Goal: Transaction & Acquisition: Purchase product/service

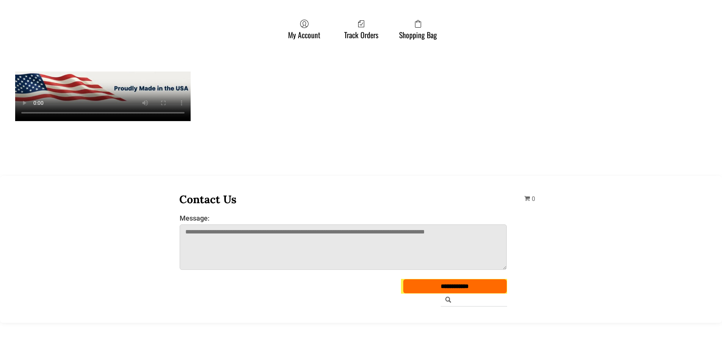
scroll to position [2197, 0]
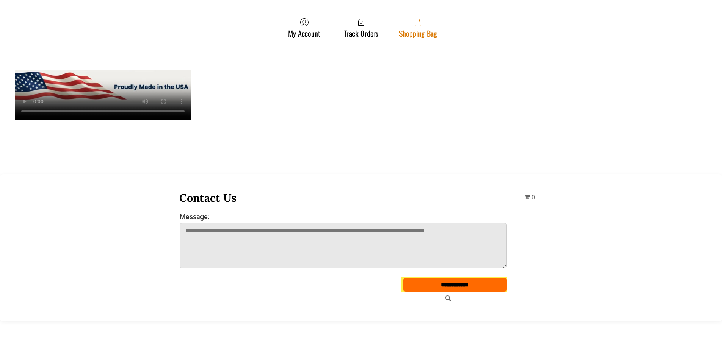
click at [412, 25] on span at bounding box center [418, 22] width 38 height 9
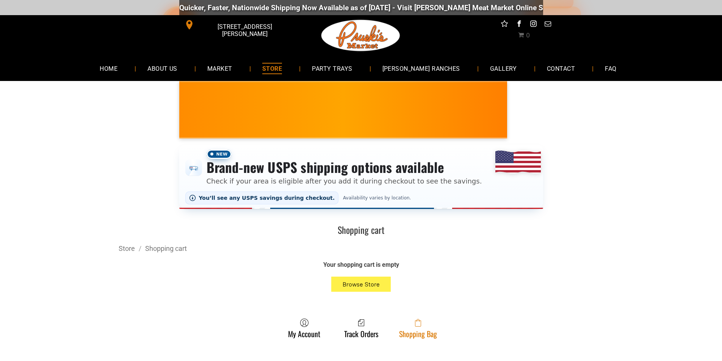
click at [433, 325] on span at bounding box center [418, 323] width 38 height 9
click at [402, 328] on span at bounding box center [418, 323] width 38 height 9
click at [426, 337] on link "Shopping Bag" at bounding box center [417, 329] width 45 height 20
